Goal: Communication & Community: Ask a question

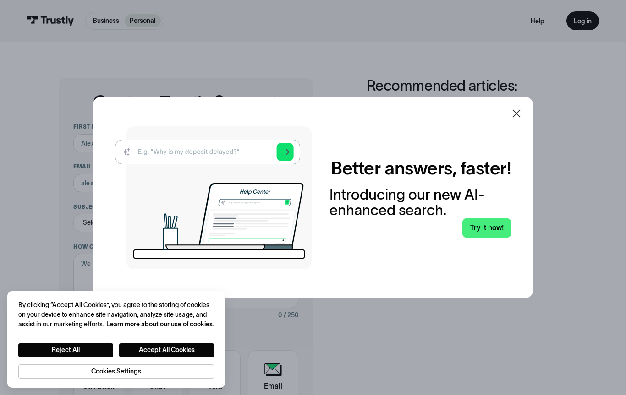
click at [512, 119] on div at bounding box center [516, 113] width 11 height 11
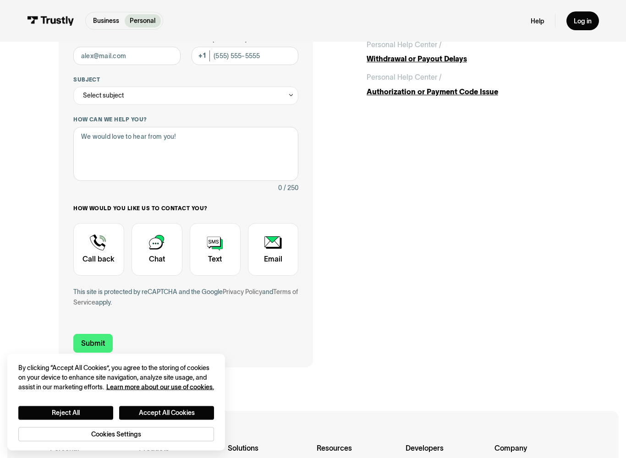
scroll to position [142, 0]
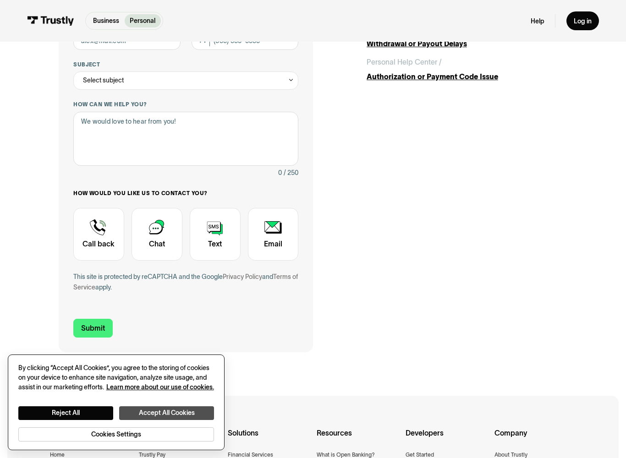
click at [202, 395] on button "Accept All Cookies" at bounding box center [166, 413] width 95 height 14
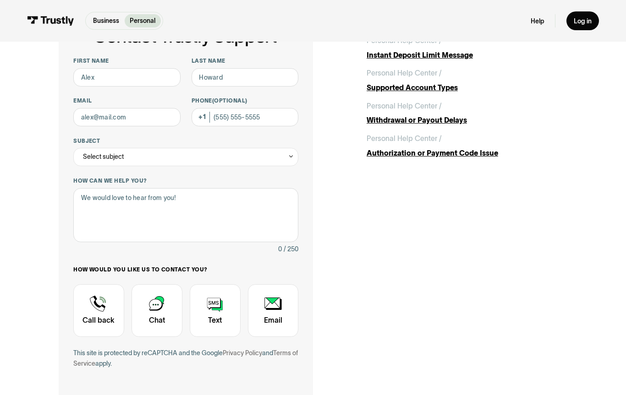
scroll to position [0, 0]
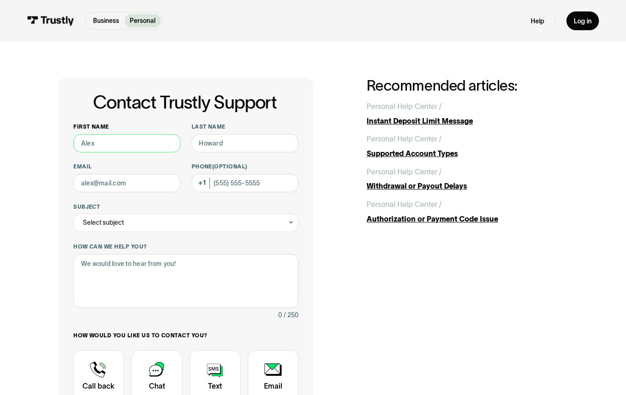
click at [142, 150] on input "First name" at bounding box center [126, 143] width 107 height 18
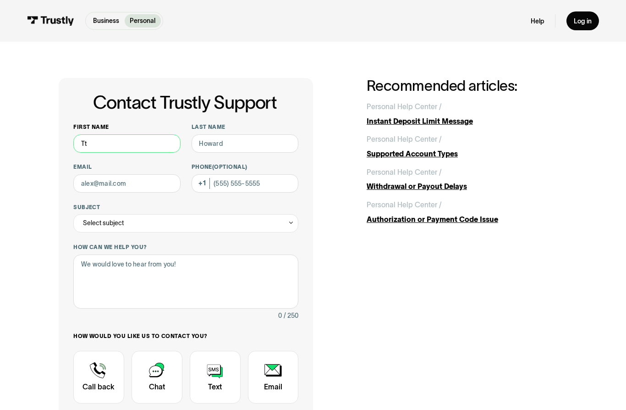
type input "T"
type input "[PERSON_NAME]"
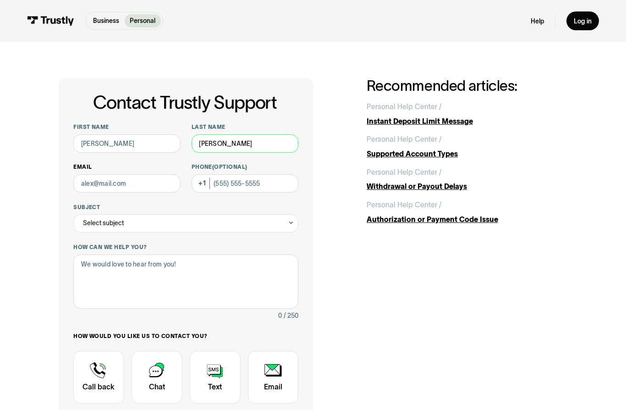
type input "[PERSON_NAME]"
click at [114, 180] on input "Email" at bounding box center [126, 183] width 107 height 18
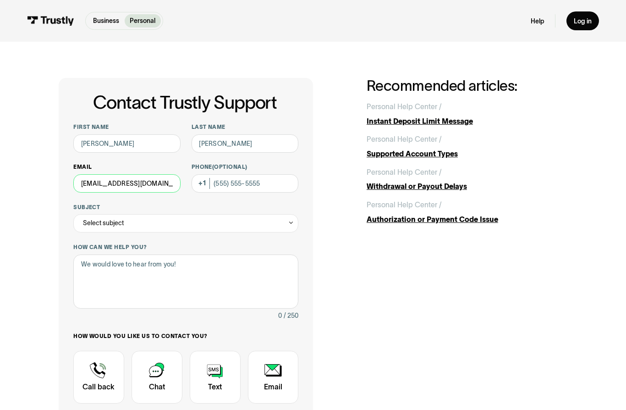
type input "[EMAIL_ADDRESS][DOMAIN_NAME]"
type input "[PHONE_NUMBER]"
click at [273, 227] on div "Select subject" at bounding box center [185, 223] width 225 height 18
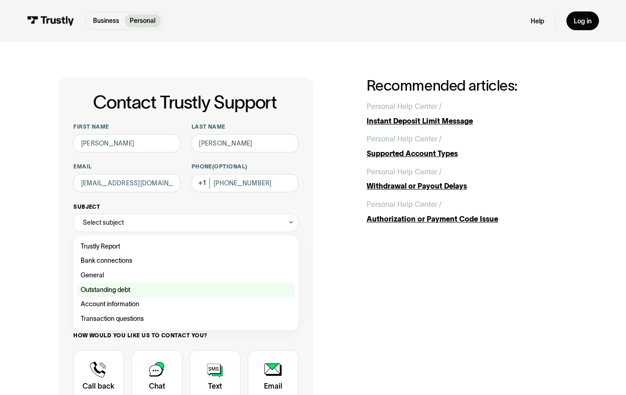
click at [153, 286] on div "Contact Trustly Support" at bounding box center [186, 290] width 218 height 15
type input "**********"
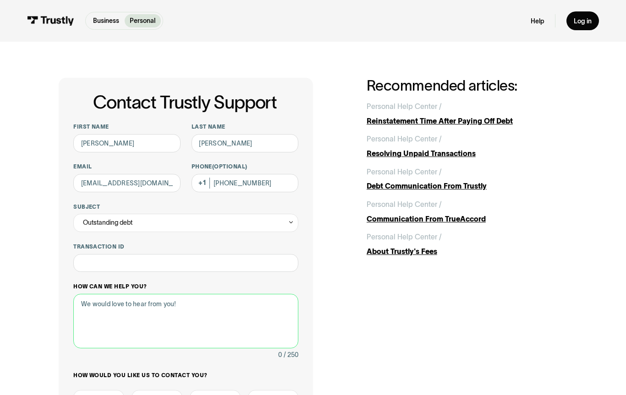
click at [205, 294] on textarea "How can we help you?" at bounding box center [185, 321] width 225 height 55
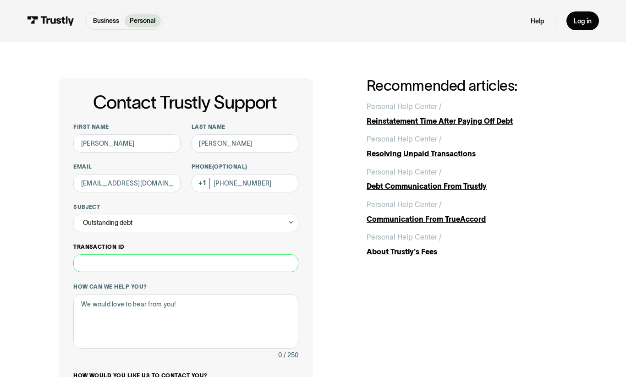
click at [255, 258] on input "Transaction ID" at bounding box center [185, 263] width 225 height 18
click at [208, 263] on input "Transaction ID" at bounding box center [185, 263] width 225 height 18
paste input "**********"
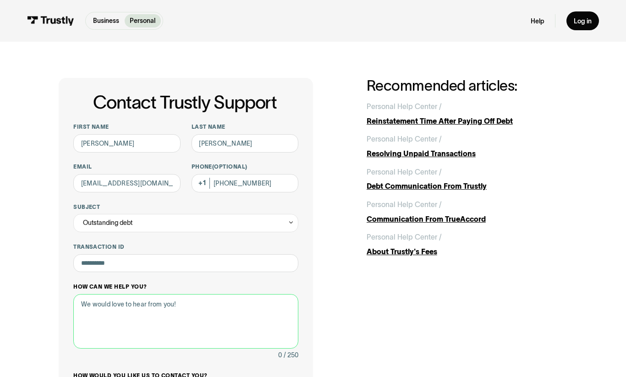
click at [213, 307] on textarea "How can we help you?" at bounding box center [185, 321] width 225 height 55
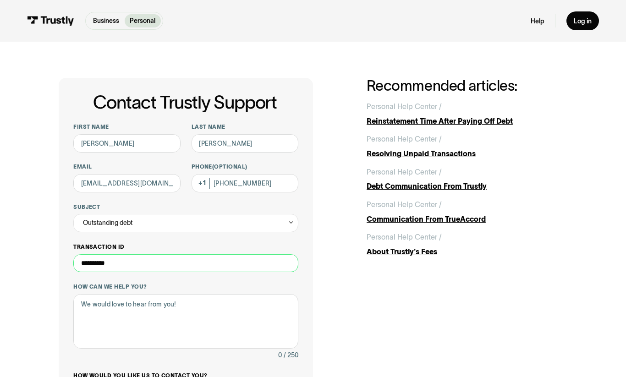
click at [227, 267] on input "**********" at bounding box center [185, 263] width 225 height 18
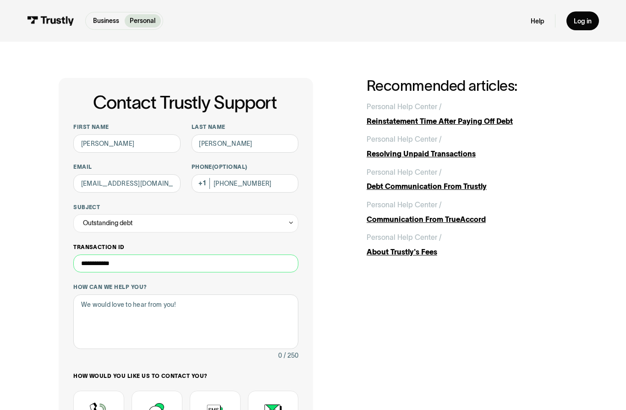
paste input "**********"
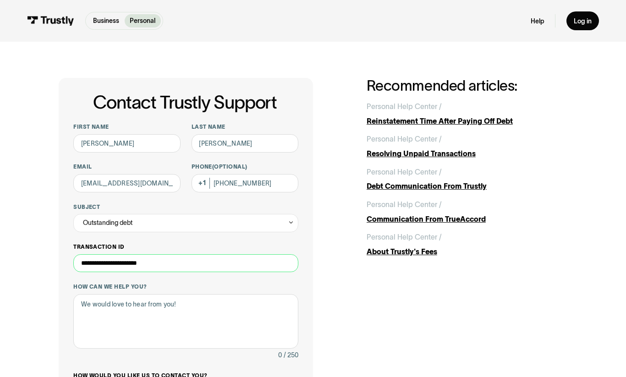
paste input "**********"
type input "**********"
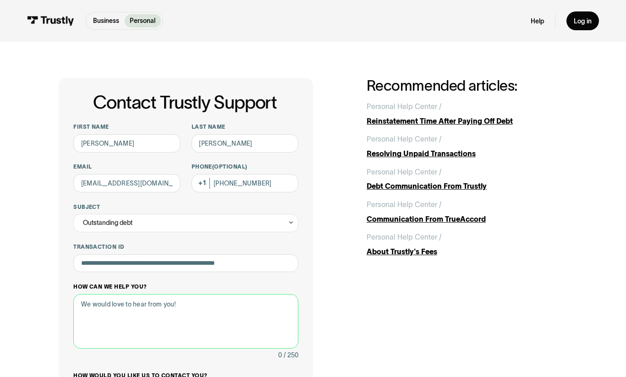
click at [237, 312] on textarea "How can we help you?" at bounding box center [185, 321] width 225 height 55
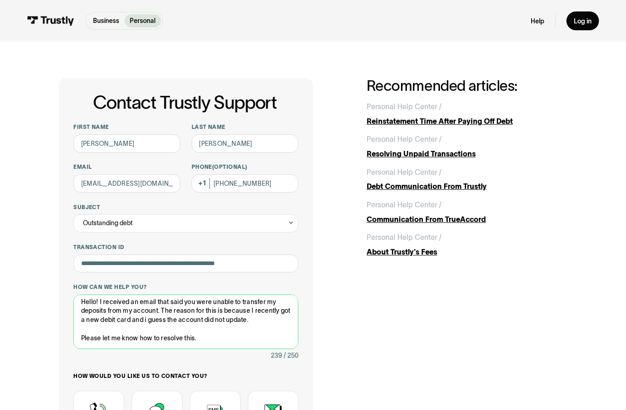
scroll to position [12, 0]
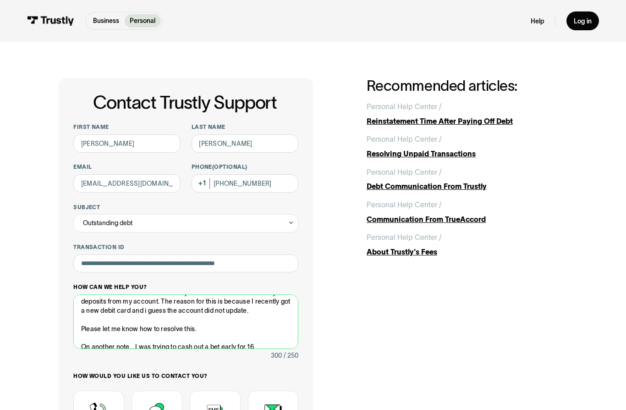
click at [271, 334] on textarea "Hello! I received an email that said you were unable to transfer my deposits fr…" at bounding box center [185, 321] width 225 height 55
click at [277, 337] on textarea "Hello! I received an email that said you were unable to transfer my deposits fr…" at bounding box center [185, 321] width 225 height 55
click at [279, 344] on textarea "Hello! I received an email that said you were unable to transfer my deposits fr…" at bounding box center [185, 321] width 225 height 55
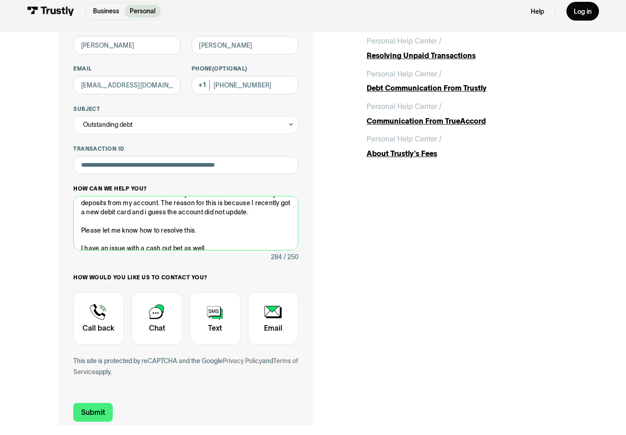
scroll to position [135, 0]
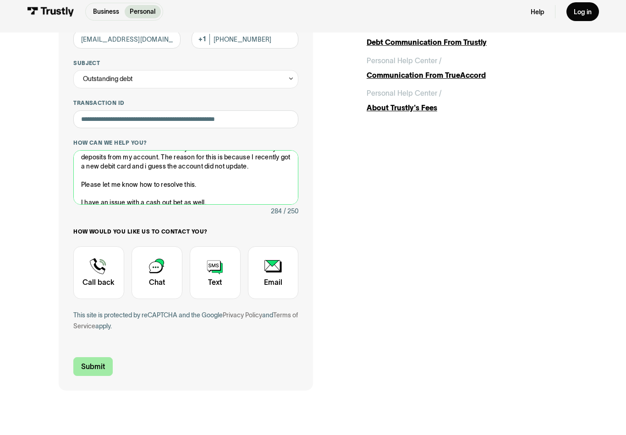
type textarea "Hello! I received an email that said you were unable to transfer my deposits fr…"
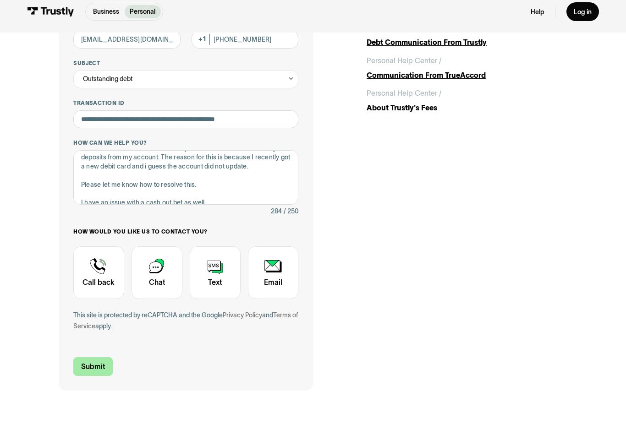
click at [111, 369] on input "Submit" at bounding box center [92, 376] width 39 height 19
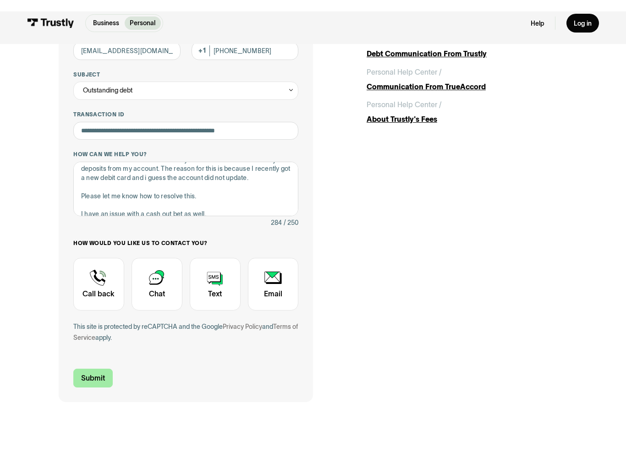
scroll to position [144, 0]
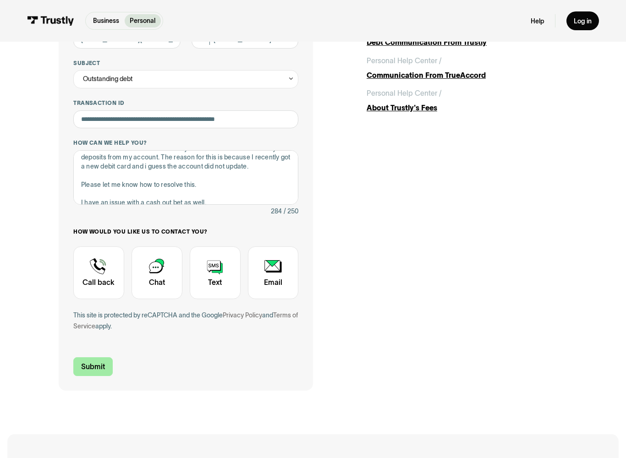
click at [87, 360] on input "Submit" at bounding box center [92, 366] width 39 height 19
click at [100, 367] on input "Submit" at bounding box center [92, 366] width 39 height 19
click at [100, 366] on input "Submit" at bounding box center [92, 366] width 39 height 19
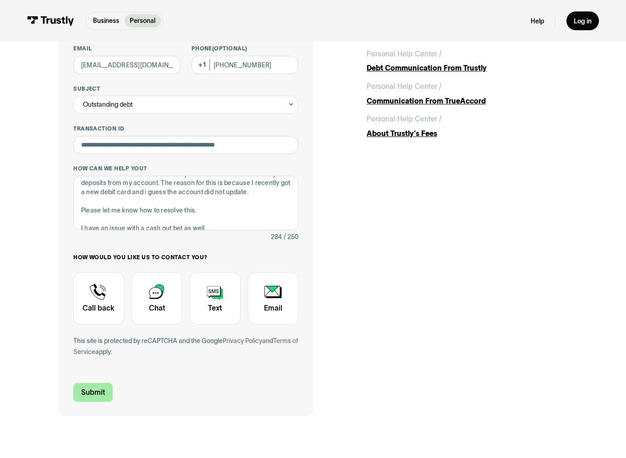
scroll to position [118, 0]
click at [106, 390] on input "Submit" at bounding box center [92, 392] width 39 height 19
click at [94, 383] on input "Submit" at bounding box center [92, 392] width 39 height 19
click at [89, 383] on input "Submit" at bounding box center [92, 392] width 39 height 19
click at [106, 395] on input "Submit" at bounding box center [92, 392] width 39 height 19
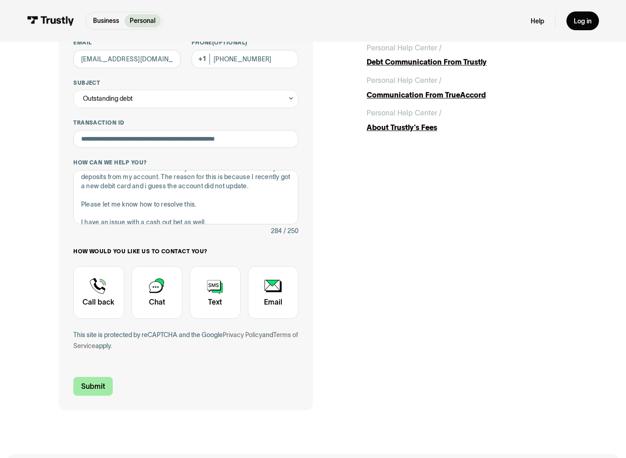
scroll to position [125, 0]
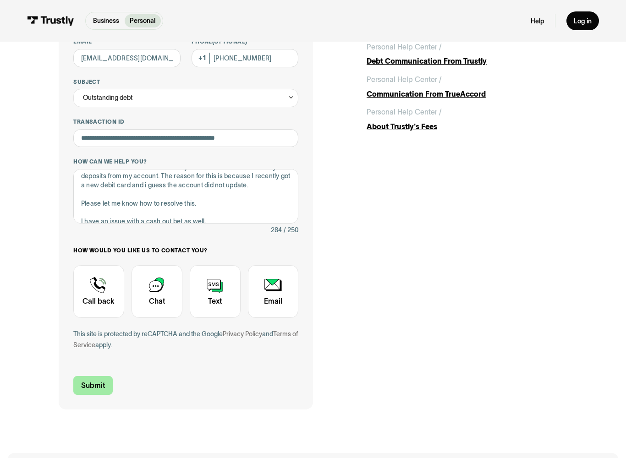
click at [94, 384] on input "Submit" at bounding box center [92, 386] width 39 height 19
click at [91, 383] on input "Submit" at bounding box center [92, 386] width 39 height 19
click at [276, 299] on div "Contact Trustly Support" at bounding box center [273, 292] width 51 height 53
click at [100, 383] on input "Submit" at bounding box center [92, 386] width 39 height 19
type input "[PHONE_NUMBER]"
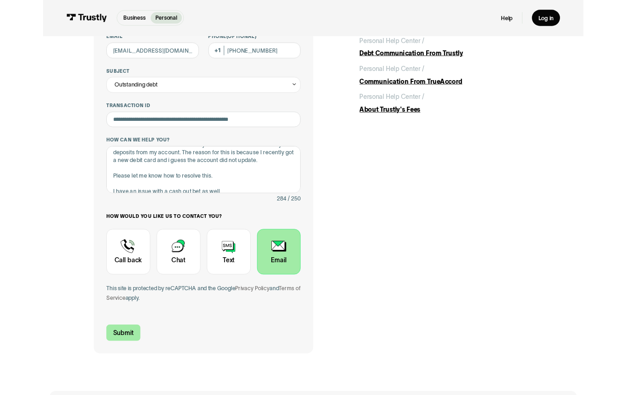
scroll to position [151, 0]
